Goal: Task Accomplishment & Management: Complete application form

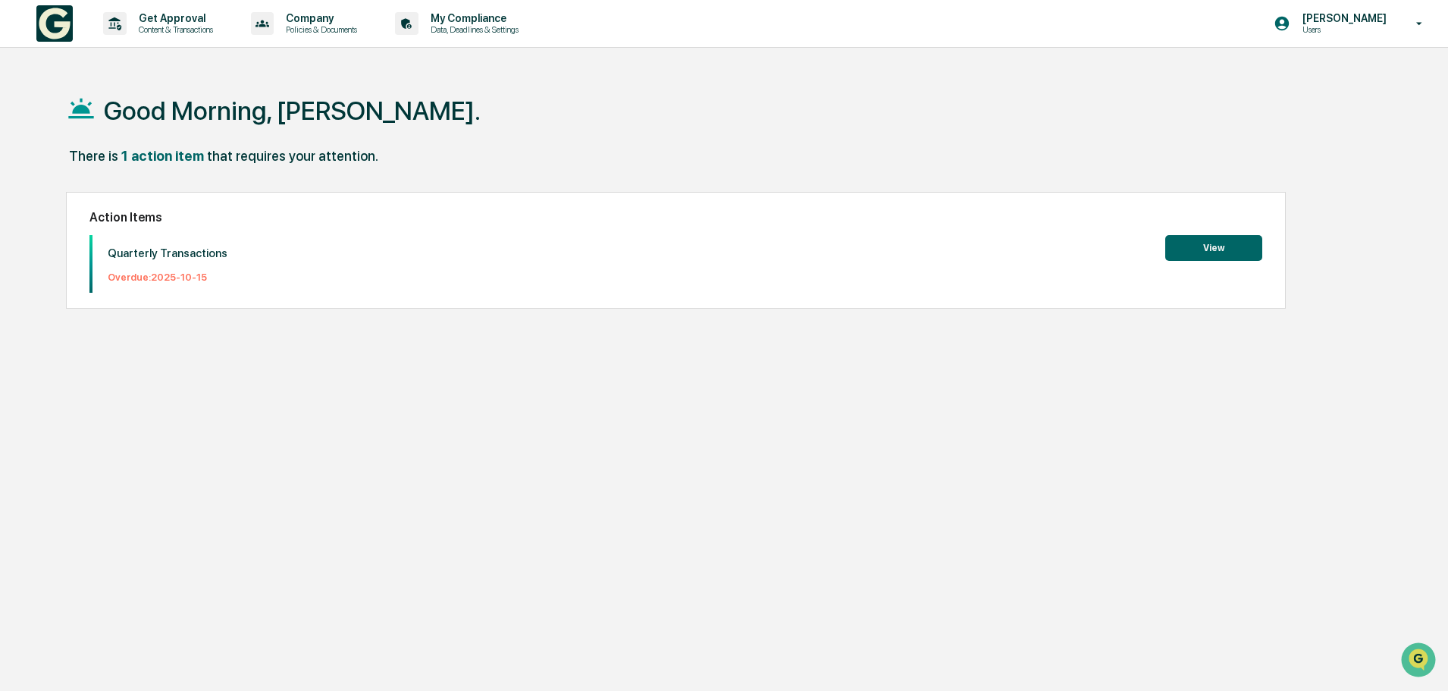
click at [1230, 255] on button "View" at bounding box center [1214, 248] width 97 height 26
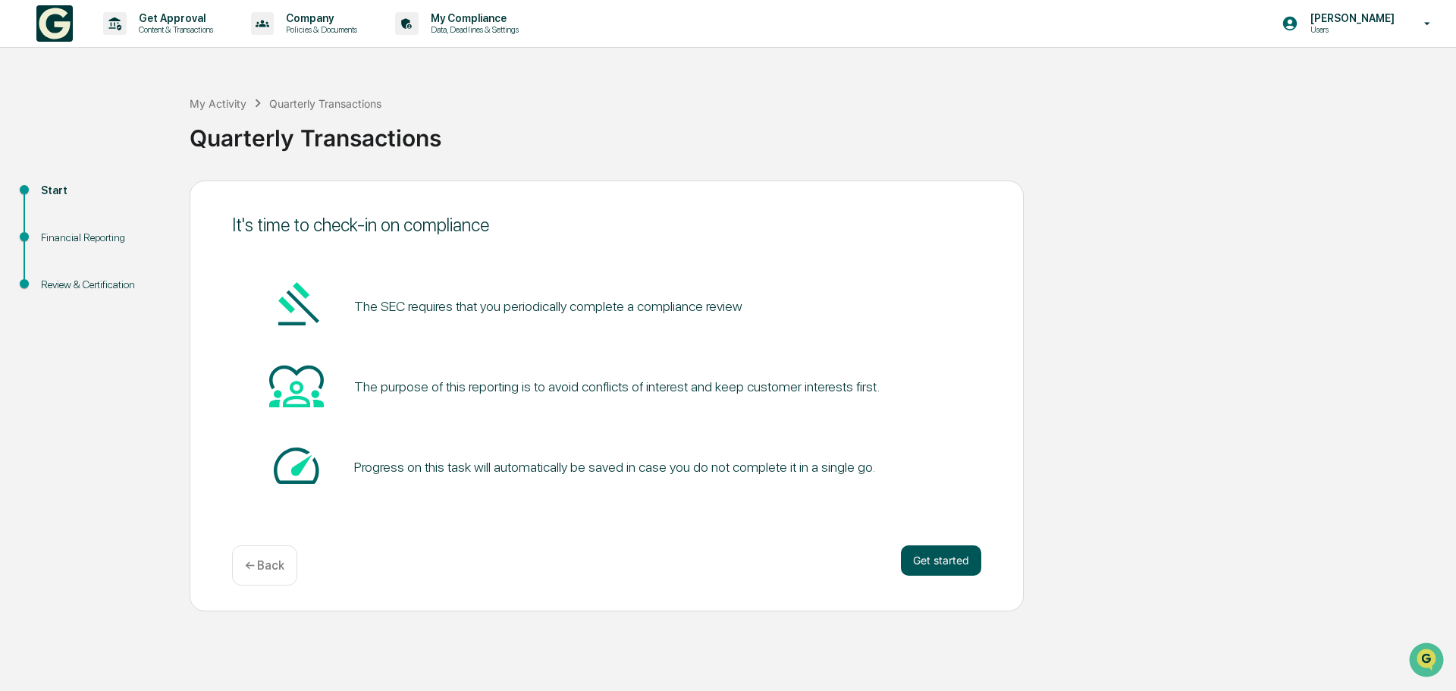
click at [934, 553] on button "Get started" at bounding box center [941, 560] width 80 height 30
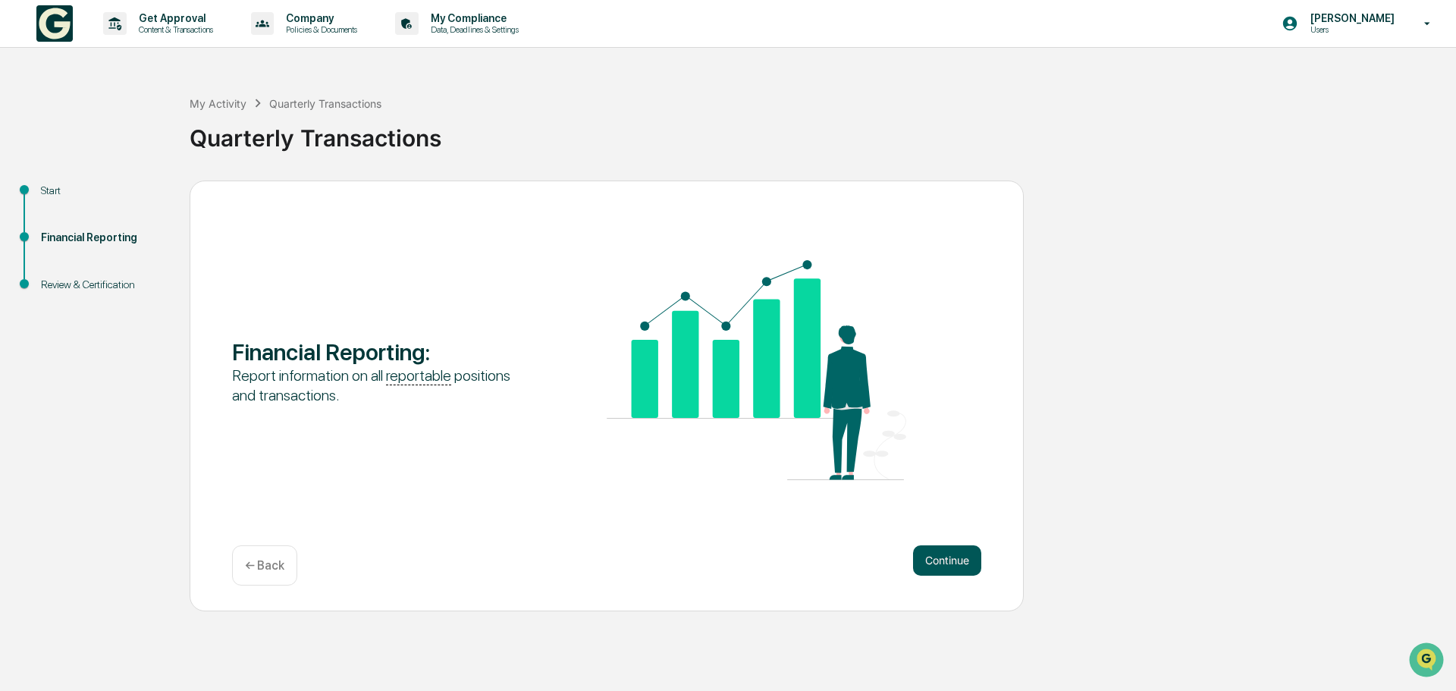
click at [939, 568] on button "Continue" at bounding box center [947, 560] width 68 height 30
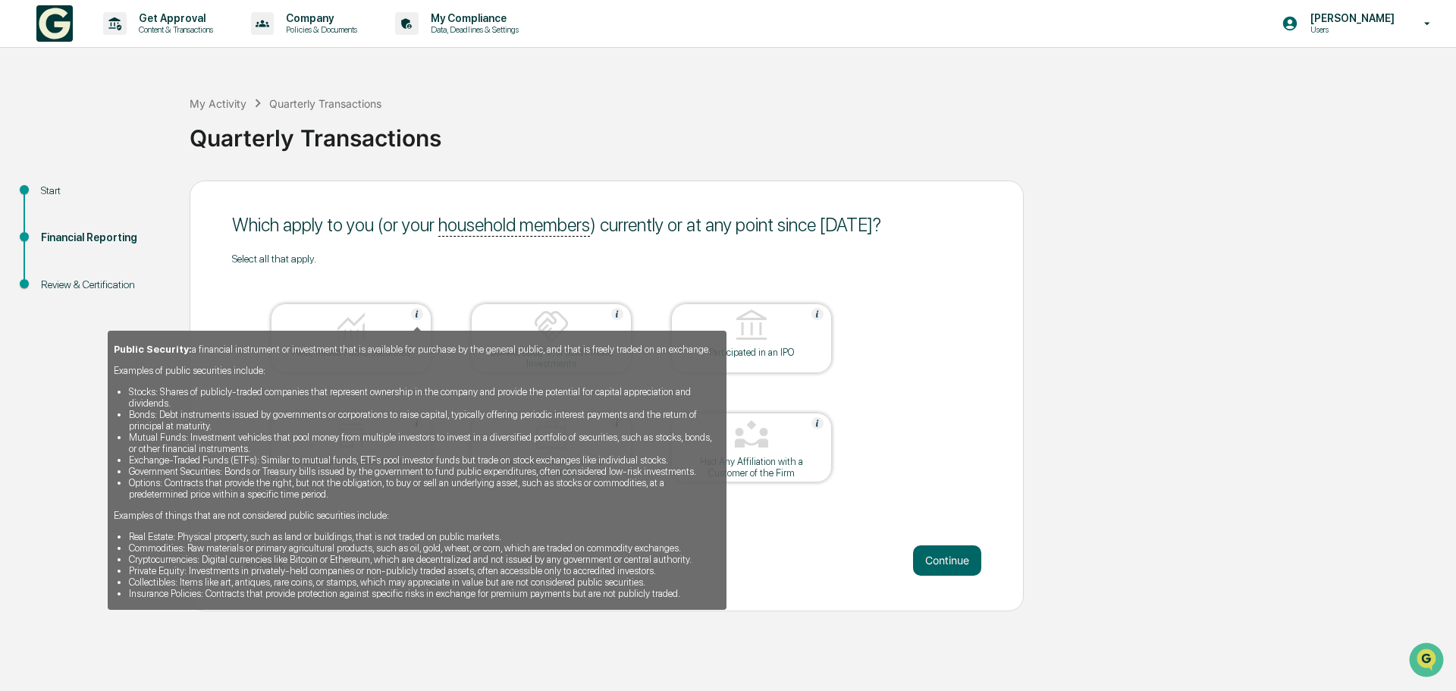
click at [416, 315] on img at bounding box center [417, 314] width 12 height 12
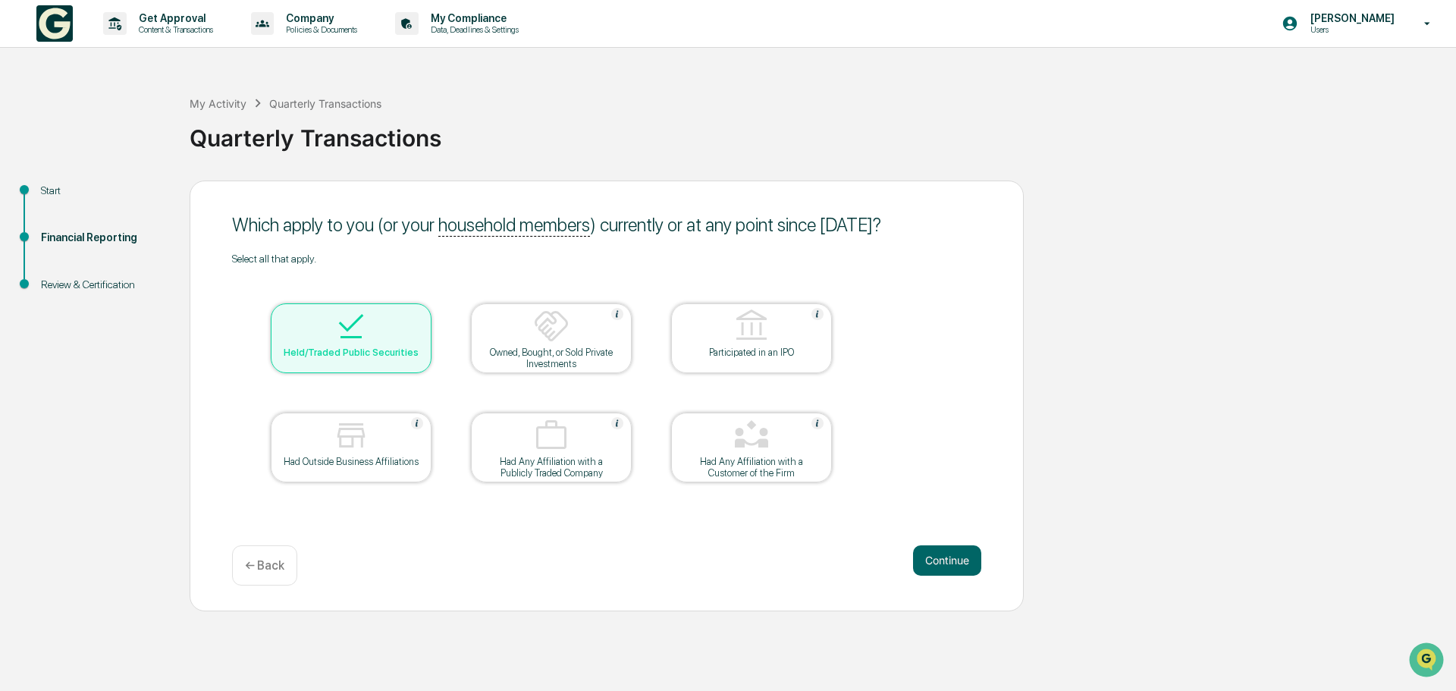
click at [416, 315] on div at bounding box center [351, 327] width 152 height 39
click at [381, 313] on div at bounding box center [351, 327] width 152 height 39
click at [948, 566] on button "Continue" at bounding box center [947, 560] width 68 height 30
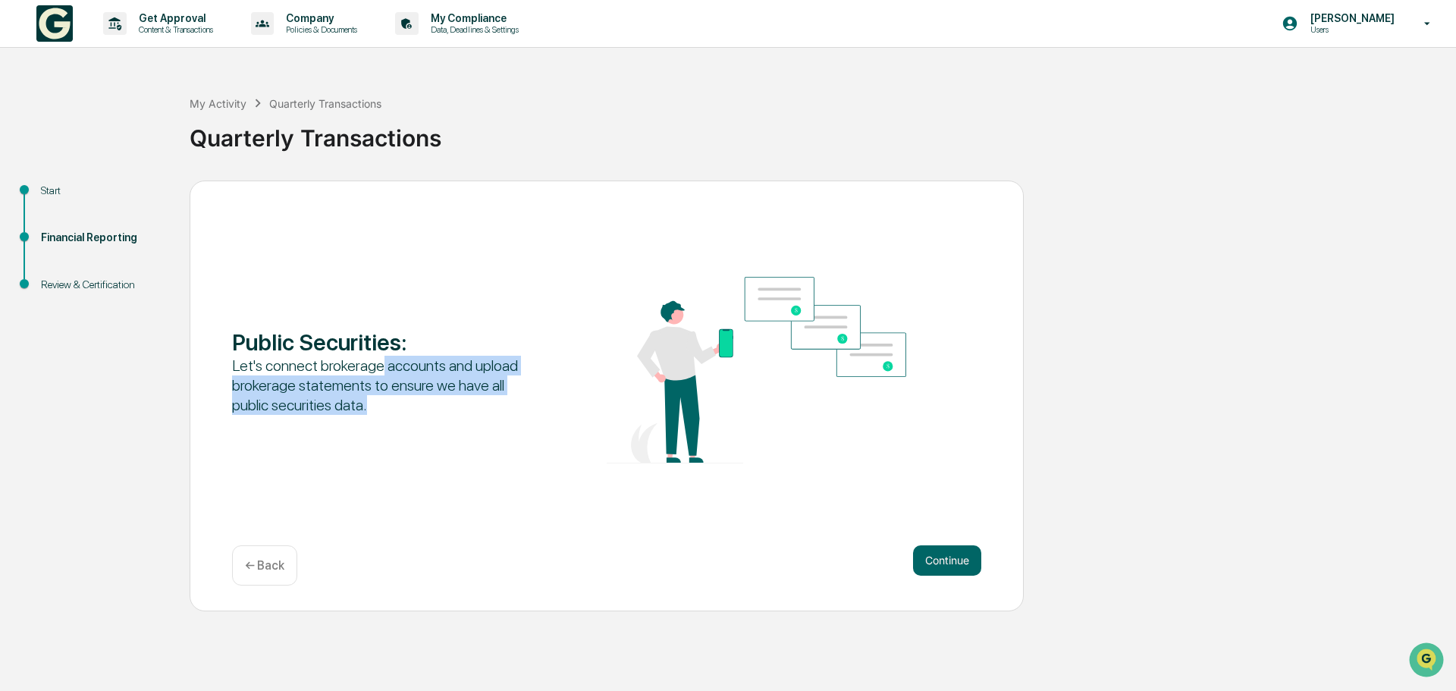
drag, startPoint x: 379, startPoint y: 366, endPoint x: 472, endPoint y: 440, distance: 118.7
click at [472, 440] on div "Public Securities : Let's connect brokerage accounts and upload brokerage state…" at bounding box center [606, 372] width 749 height 190
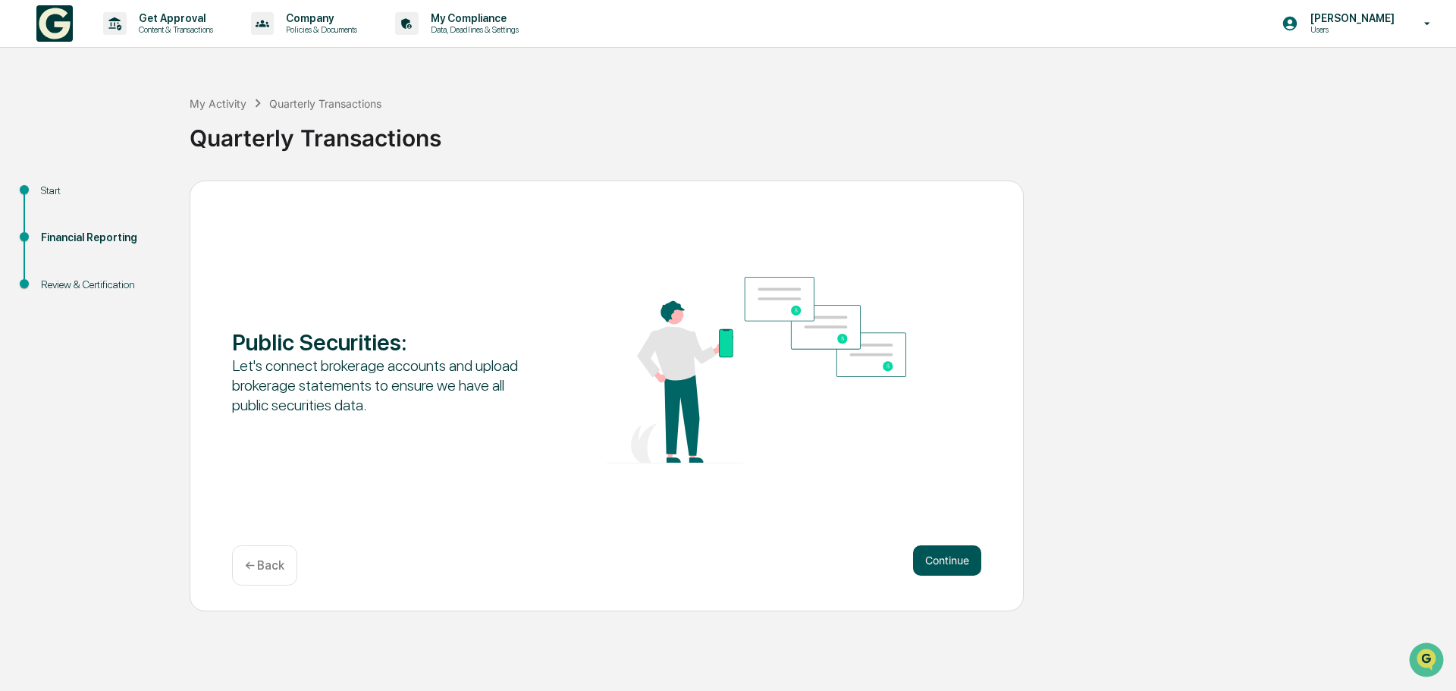
click at [956, 559] on button "Continue" at bounding box center [947, 560] width 68 height 30
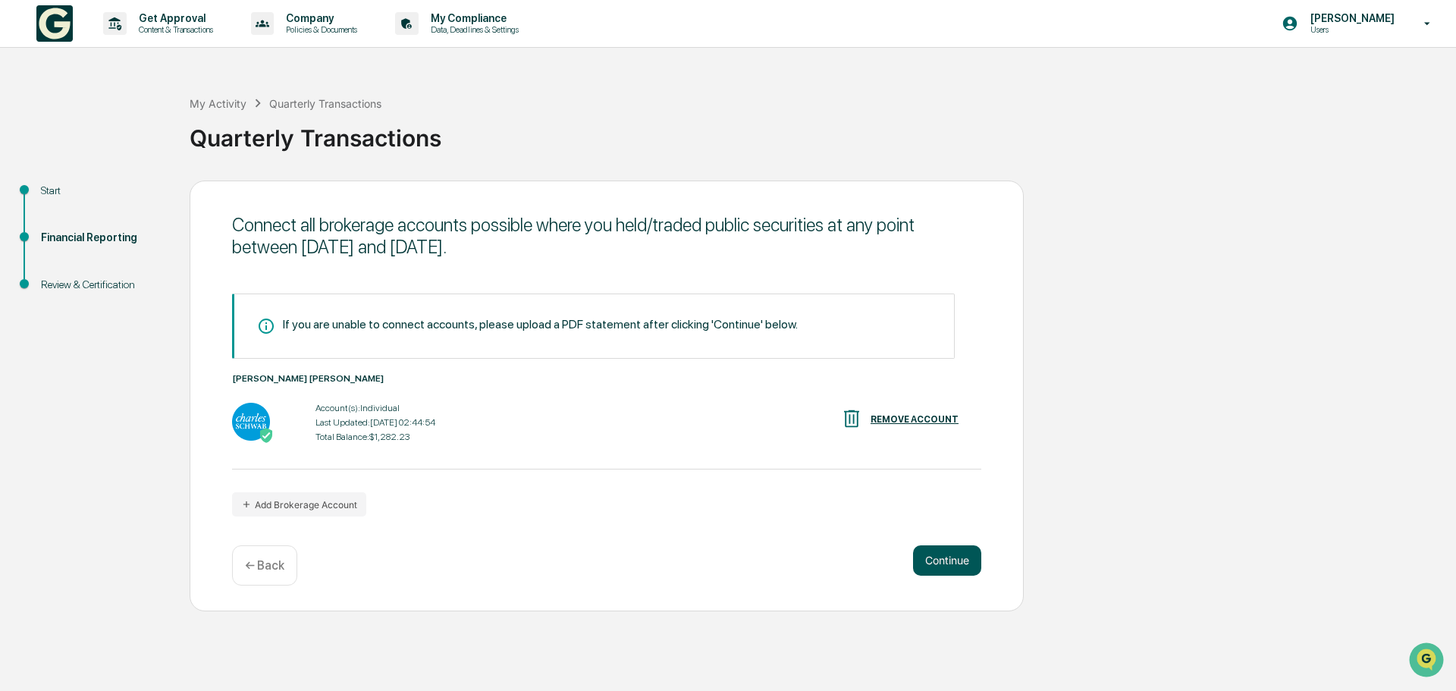
click at [935, 569] on button "Continue" at bounding box center [947, 560] width 68 height 30
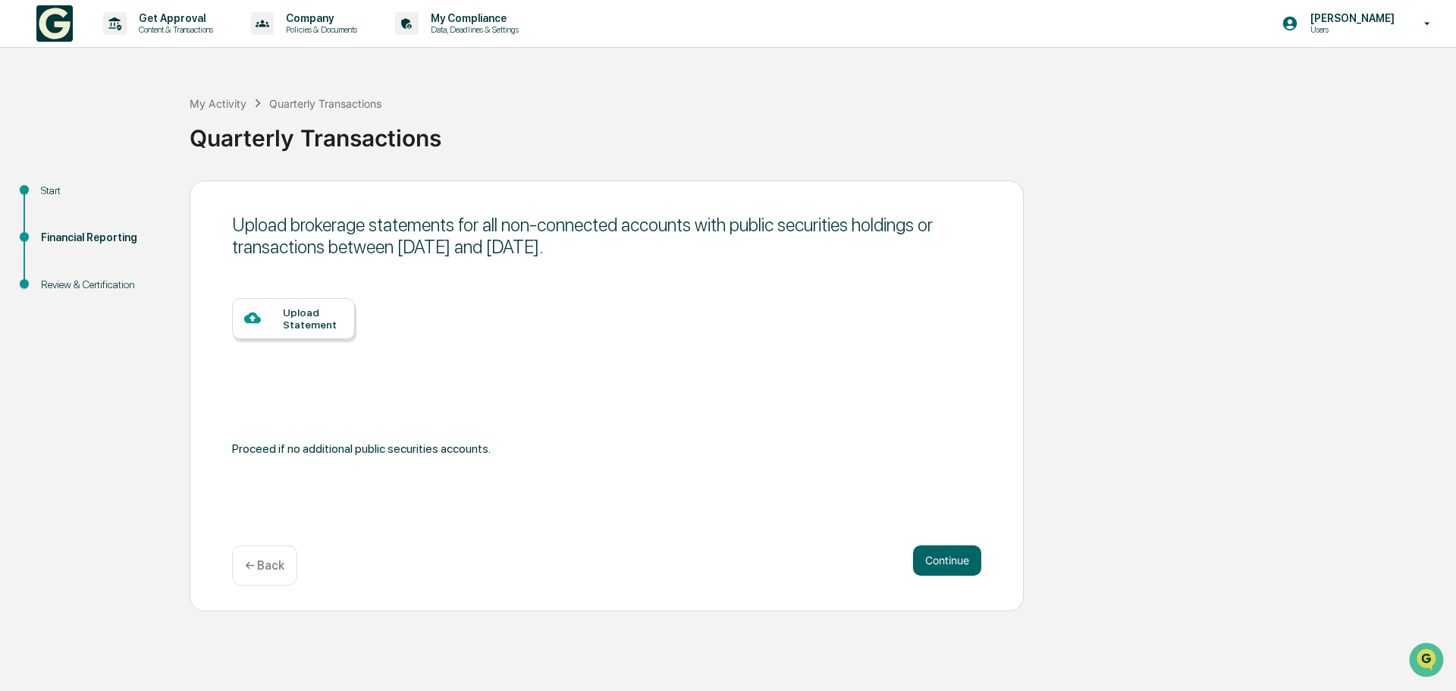
drag, startPoint x: 585, startPoint y: 219, endPoint x: 755, endPoint y: 260, distance: 174.7
click at [755, 260] on div "Upload brokerage statements for all non-connected accounts with public securiti…" at bounding box center [606, 235] width 749 height 59
click at [935, 550] on button "Continue" at bounding box center [947, 560] width 68 height 30
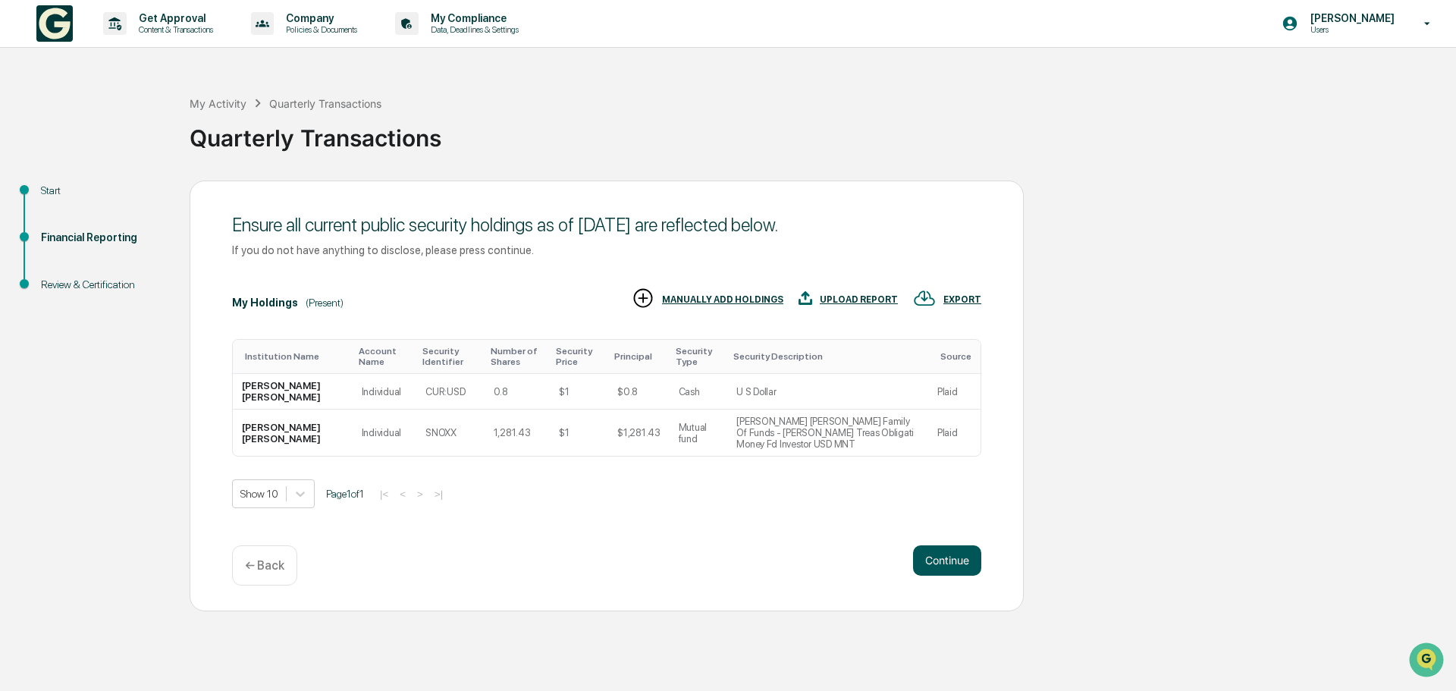
click at [959, 560] on button "Continue" at bounding box center [947, 560] width 68 height 30
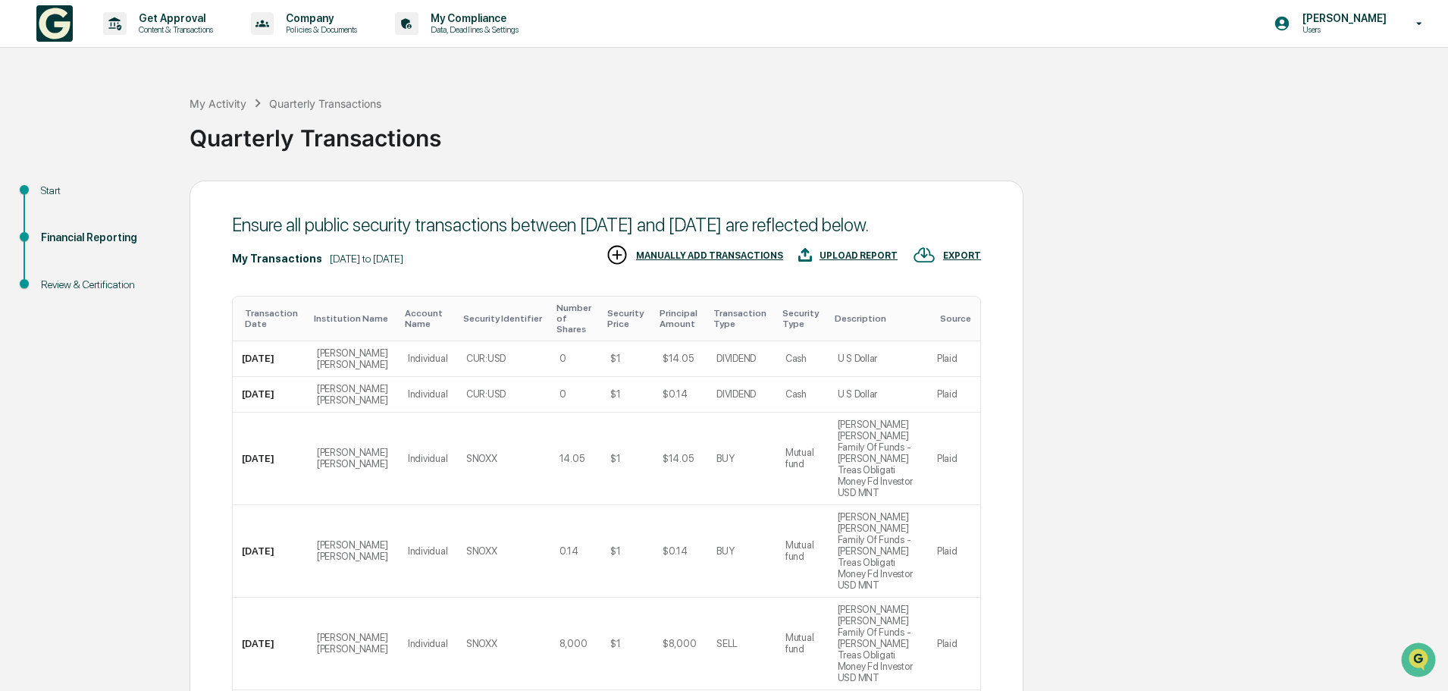
click at [1003, 427] on div "Ensure all public security transactions between [DATE] and [DATE] are reflected…" at bounding box center [607, 658] width 834 height 957
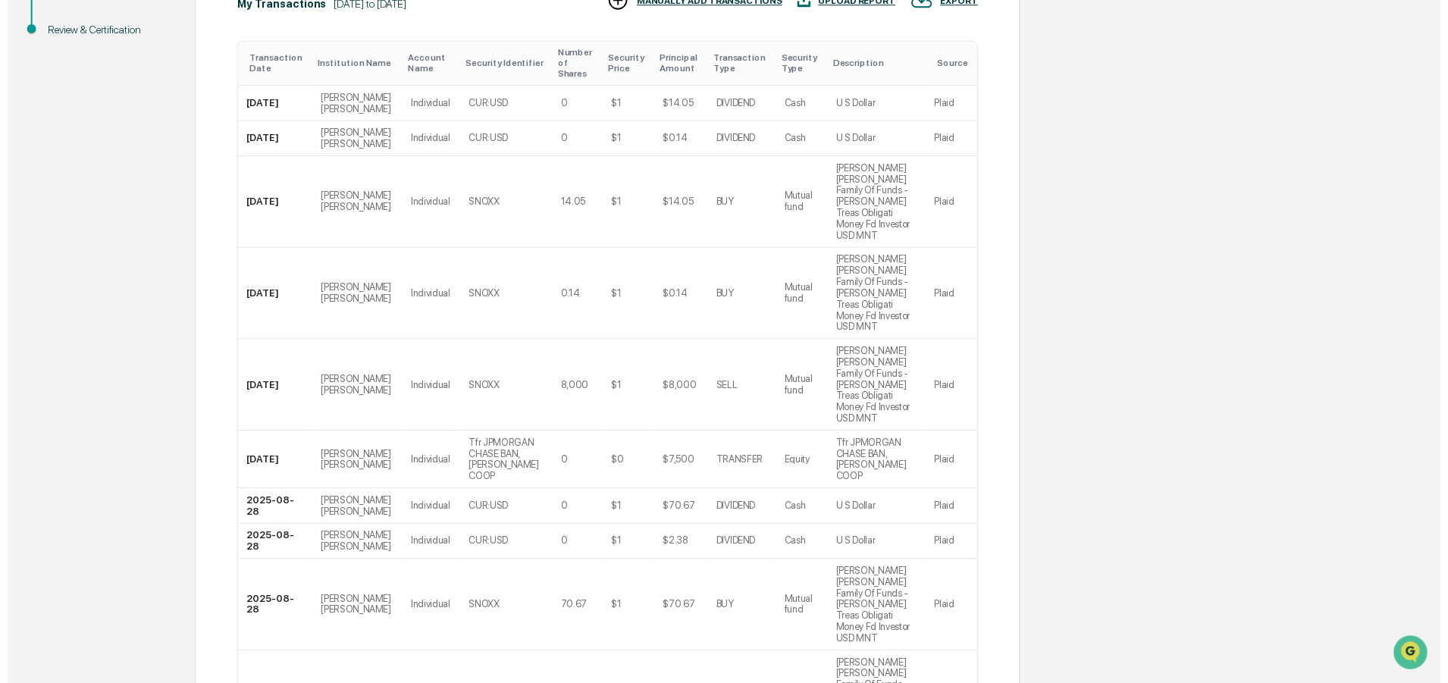
scroll to position [275, 0]
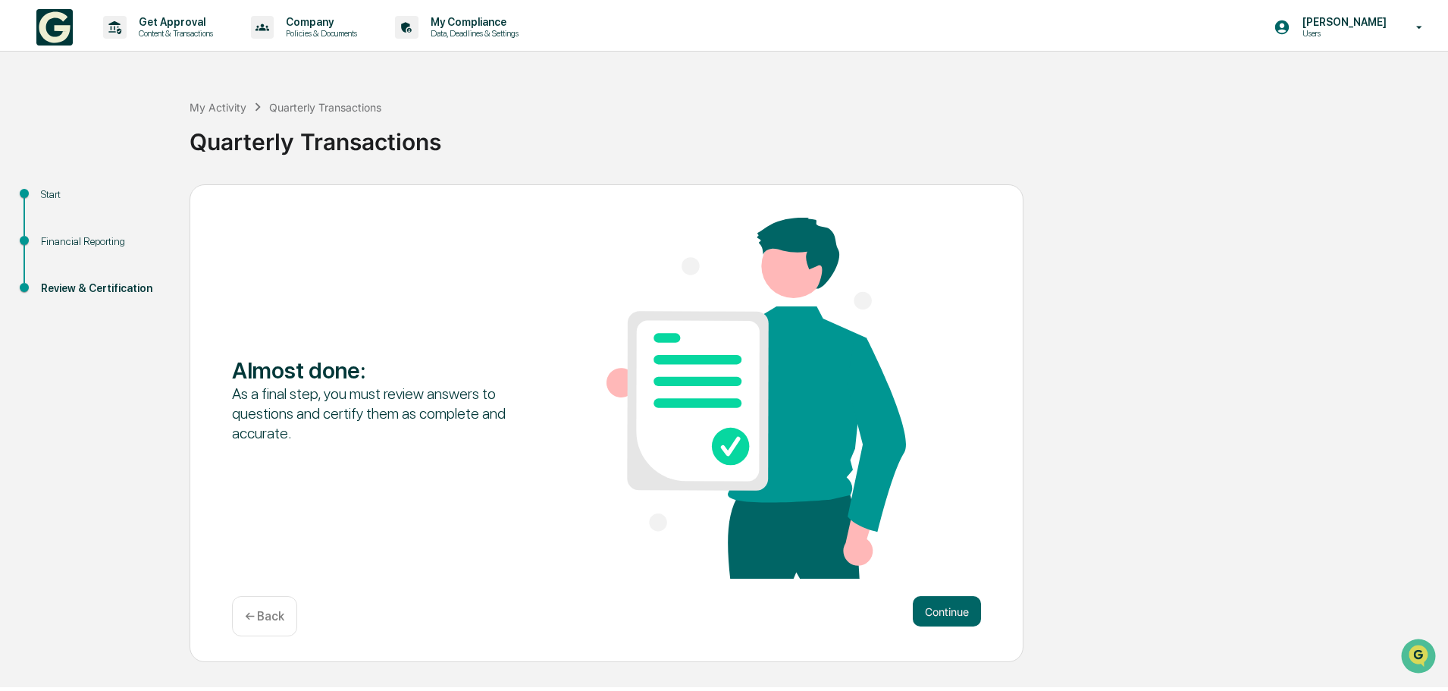
scroll to position [0, 0]
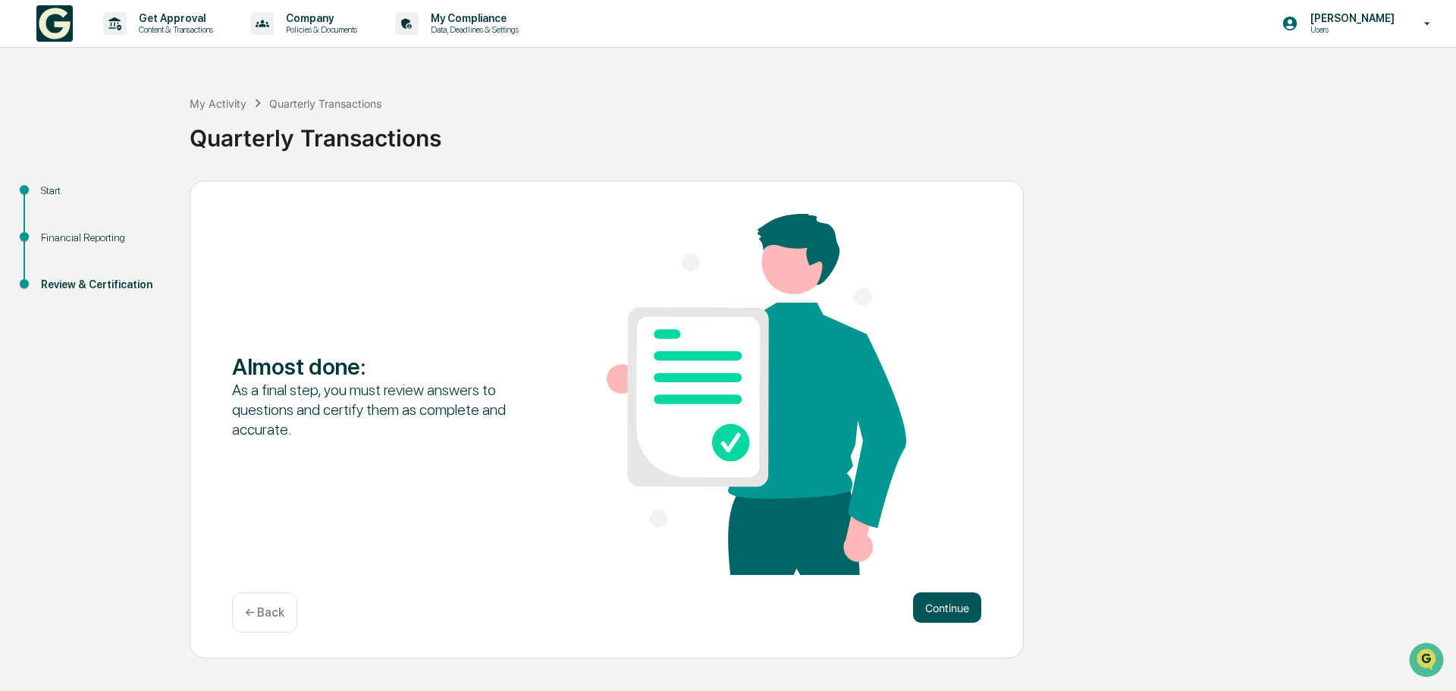
click at [958, 604] on button "Continue" at bounding box center [947, 607] width 68 height 30
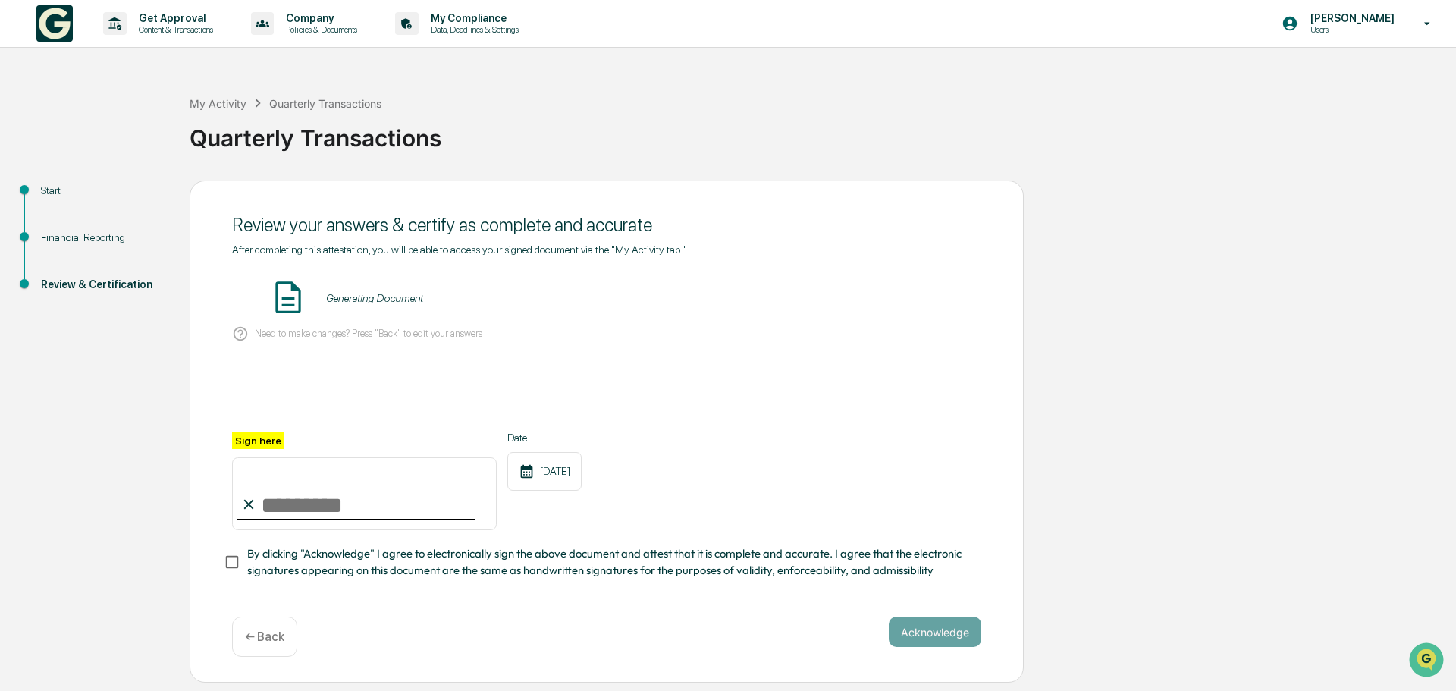
click at [297, 508] on input "Sign here" at bounding box center [364, 493] width 265 height 73
type input "**********"
click at [943, 639] on button "Acknowledge" at bounding box center [935, 632] width 93 height 30
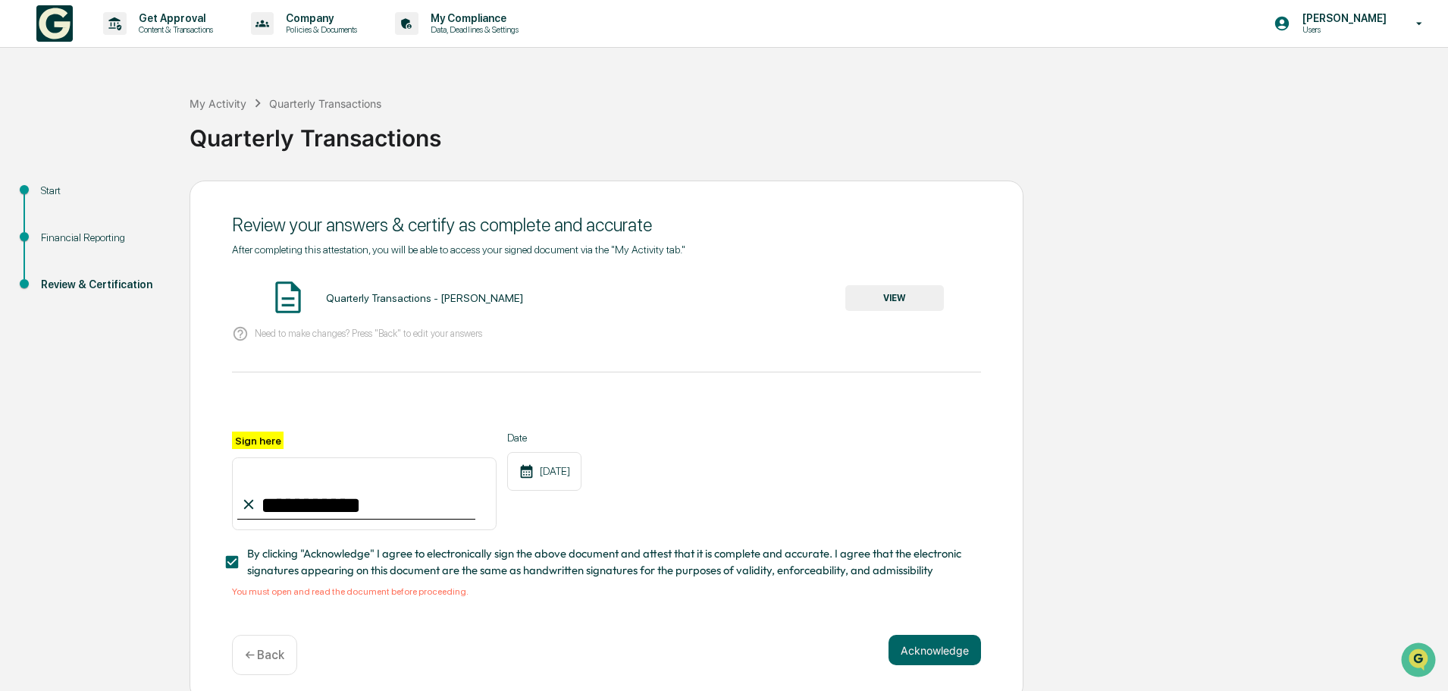
click at [890, 305] on button "VIEW" at bounding box center [895, 298] width 99 height 26
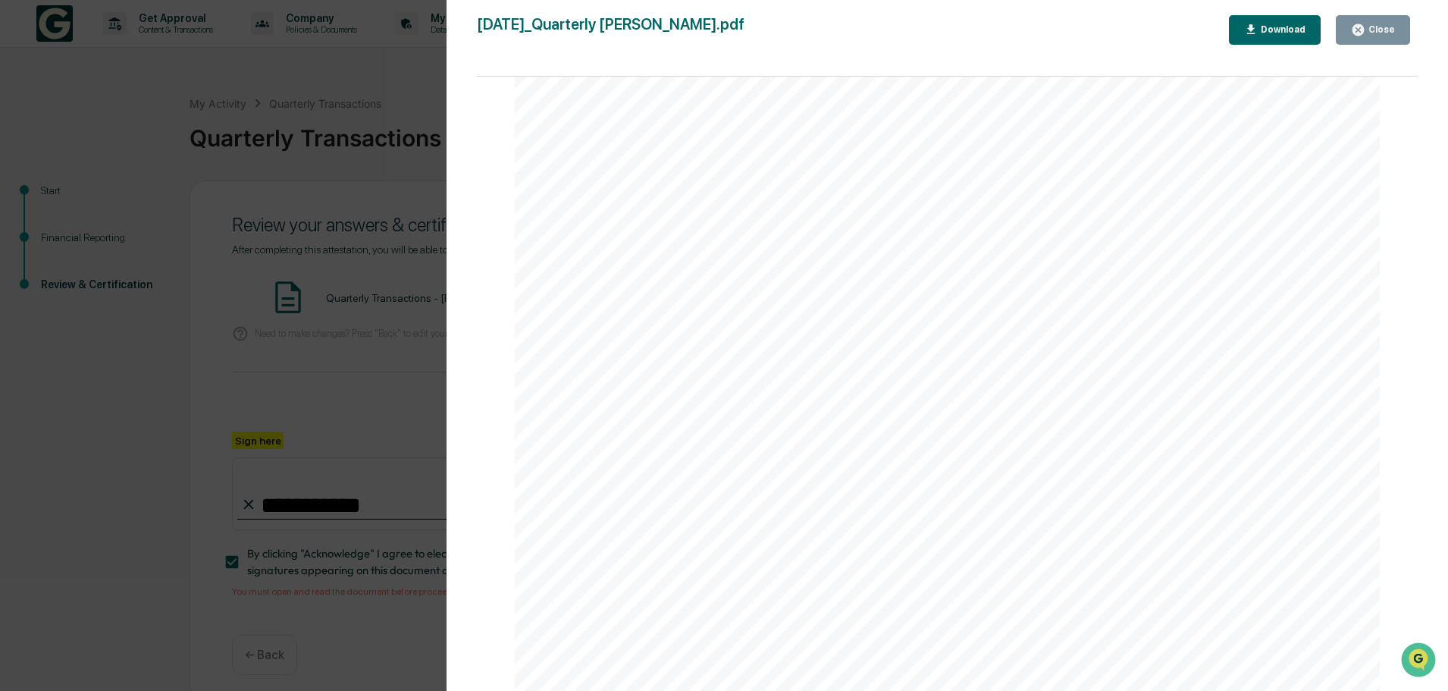
scroll to position [4423, 0]
click at [1373, 24] on div "Close" at bounding box center [1381, 29] width 30 height 11
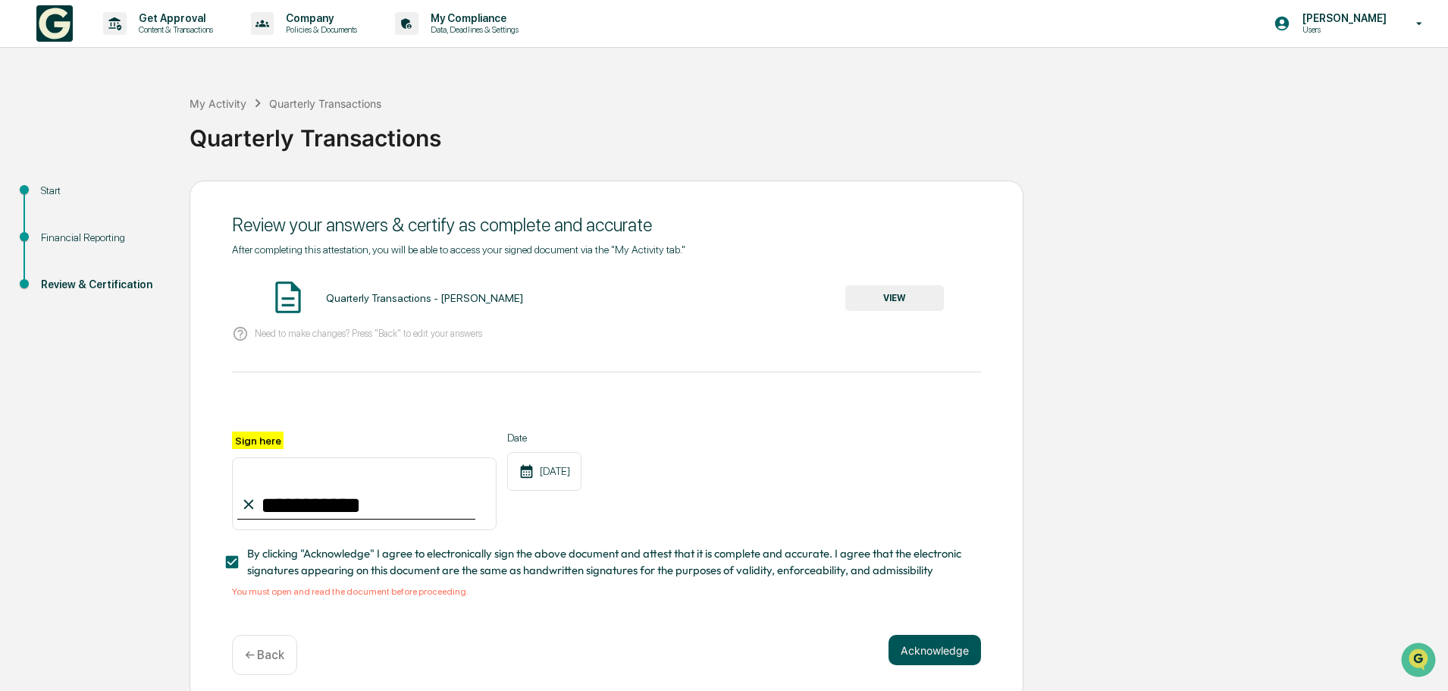
click at [916, 661] on button "Acknowledge" at bounding box center [935, 650] width 93 height 30
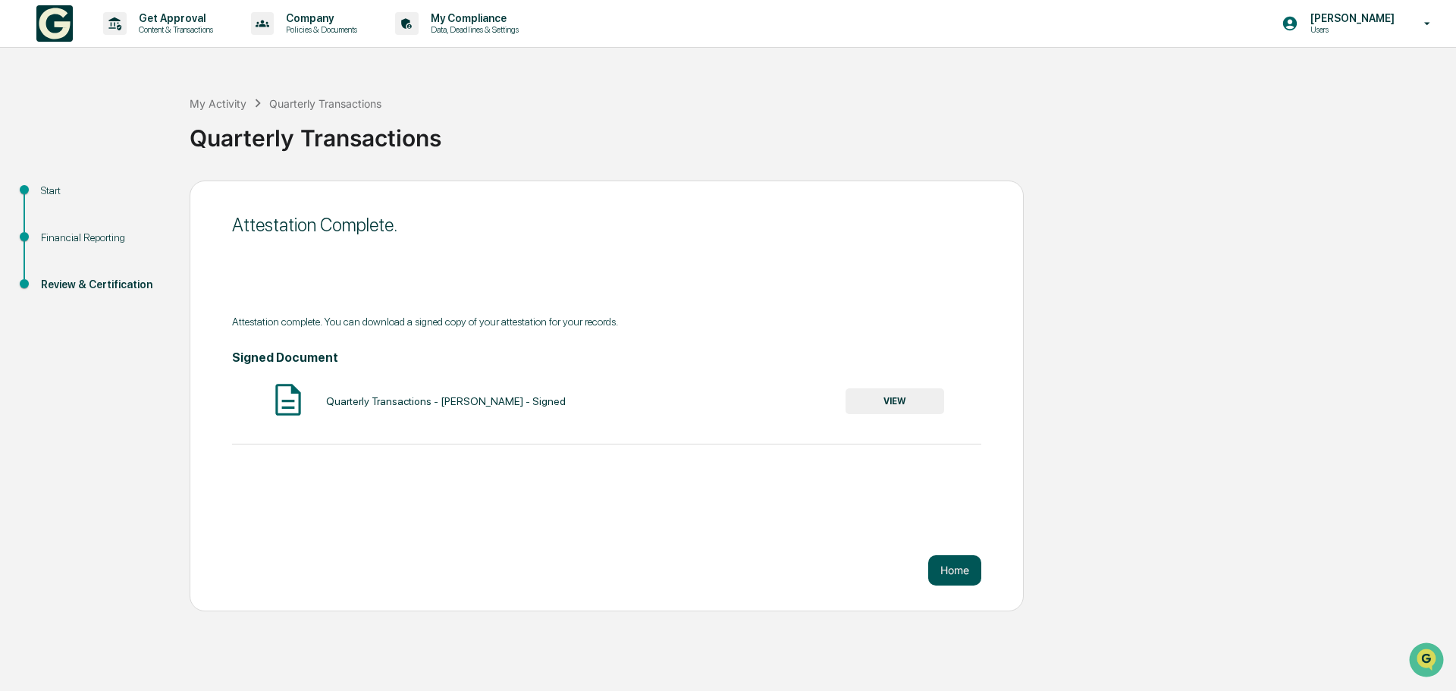
click at [955, 559] on button "Home" at bounding box center [954, 570] width 53 height 30
